Goal: Check status: Check status

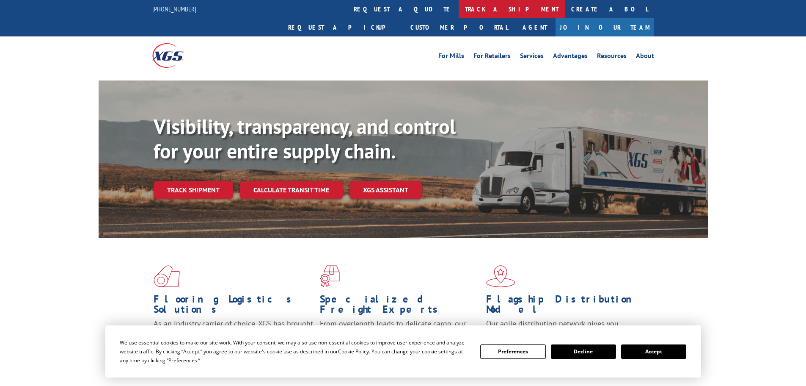
click at [459, 9] on link "track a shipment" at bounding box center [512, 9] width 106 height 18
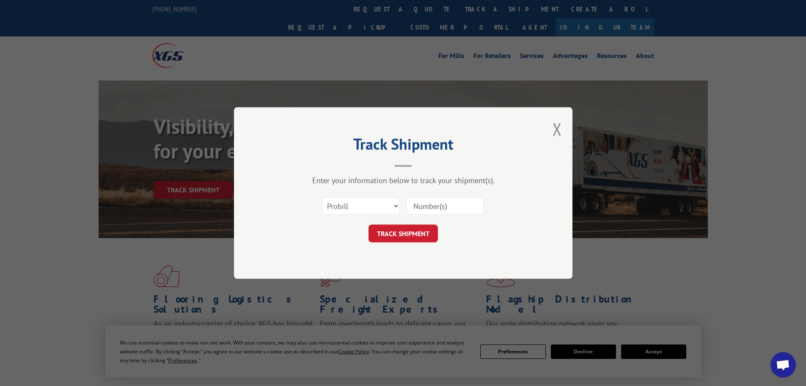
click at [424, 204] on input at bounding box center [445, 206] width 78 height 18
paste input "313017"
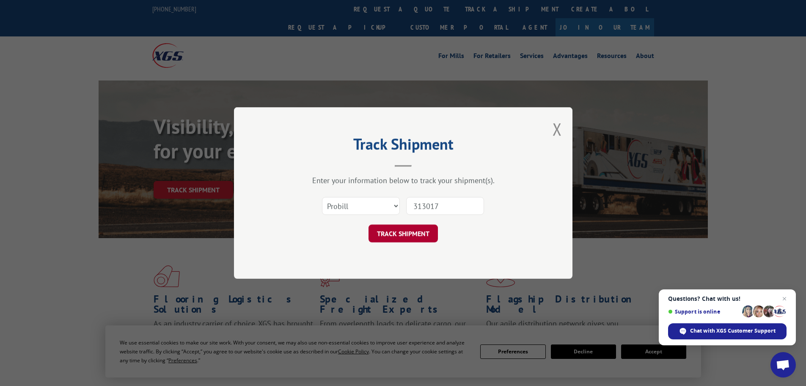
type input "313017"
click at [396, 236] on button "TRACK SHIPMENT" at bounding box center [403, 233] width 69 height 18
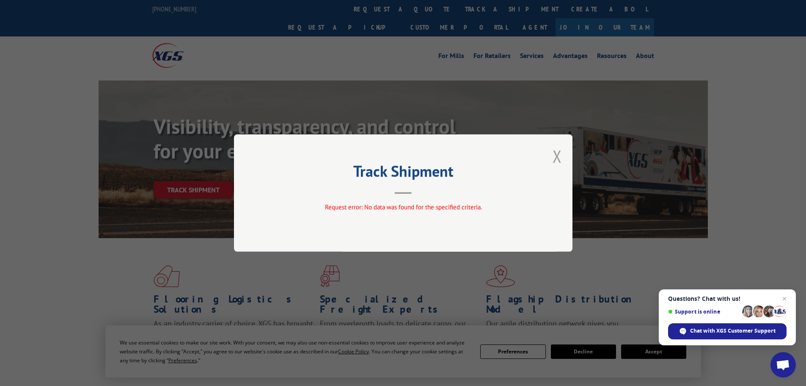
click at [555, 160] on button "Close modal" at bounding box center [557, 156] width 9 height 22
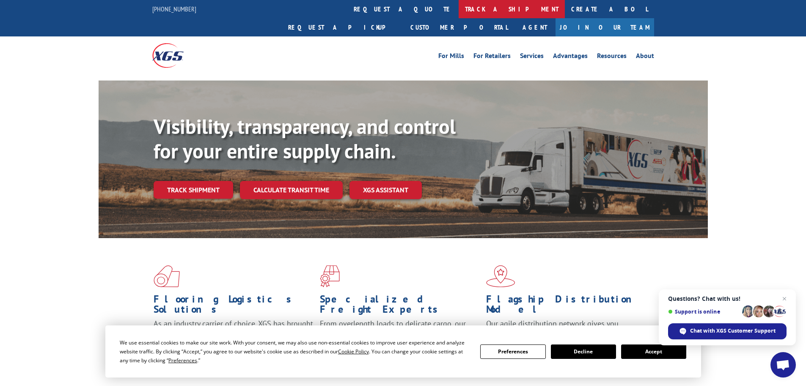
click at [459, 10] on link "track a shipment" at bounding box center [512, 9] width 106 height 18
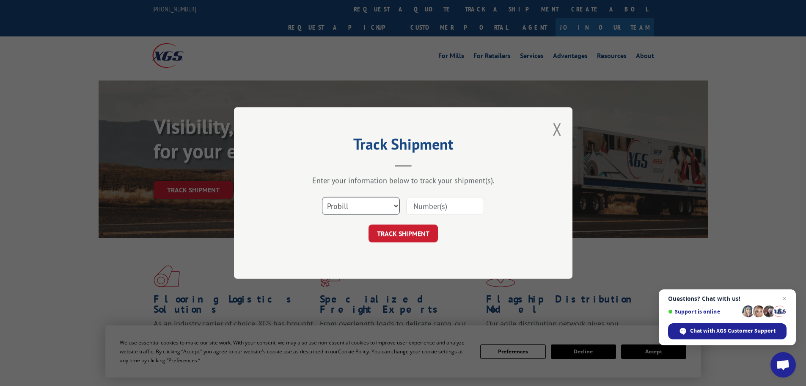
click at [334, 214] on select "Select category... Probill BOL PO" at bounding box center [361, 206] width 78 height 18
click at [322, 197] on select "Select category... Probill BOL PO" at bounding box center [361, 206] width 78 height 18
click at [346, 206] on select "Select category... Probill BOL PO" at bounding box center [361, 206] width 78 height 18
select select "po"
click at [322, 197] on select "Select category... Probill BOL PO" at bounding box center [361, 206] width 78 height 18
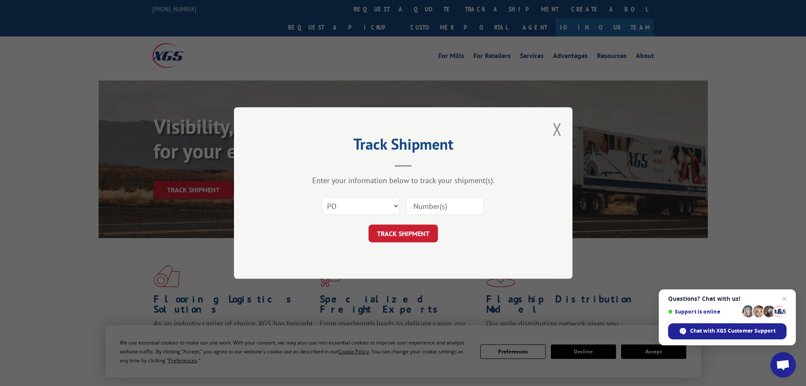
click at [430, 201] on input at bounding box center [445, 206] width 78 height 18
paste input "05515090"
type input "05515090"
click at [415, 232] on button "TRACK SHIPMENT" at bounding box center [403, 233] width 69 height 18
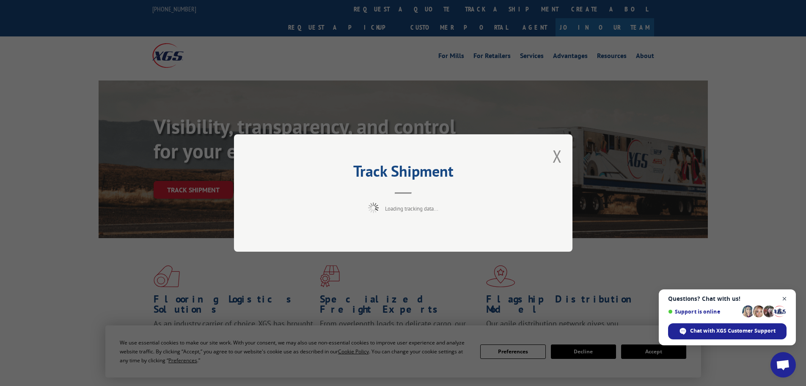
click at [787, 296] on span "Close chat" at bounding box center [784, 298] width 11 height 11
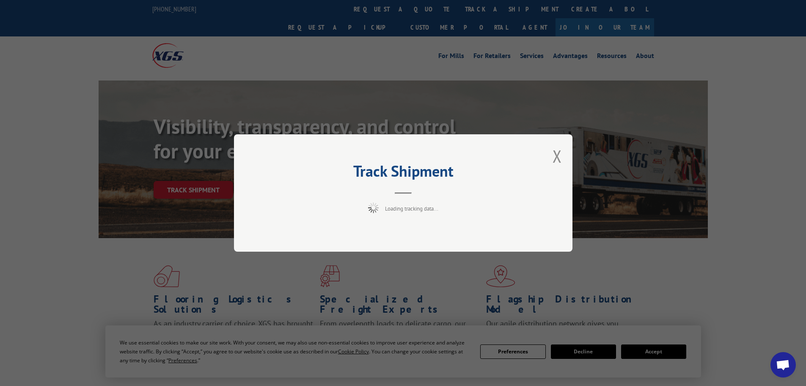
click at [666, 355] on div "Track Shipment Loading tracking data..." at bounding box center [403, 193] width 806 height 386
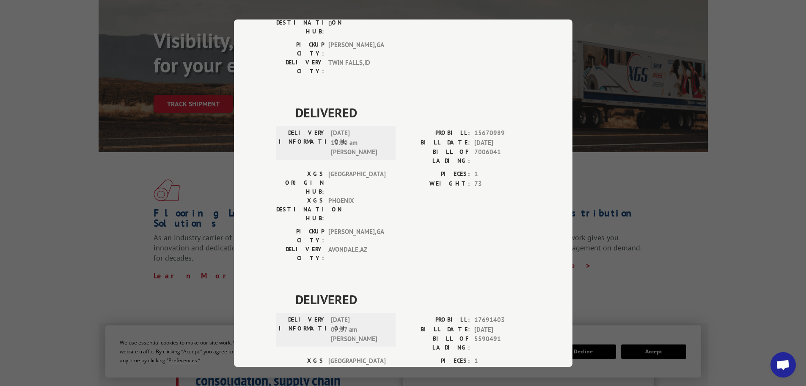
scroll to position [127, 0]
